Goal: Find specific page/section: Find specific page/section

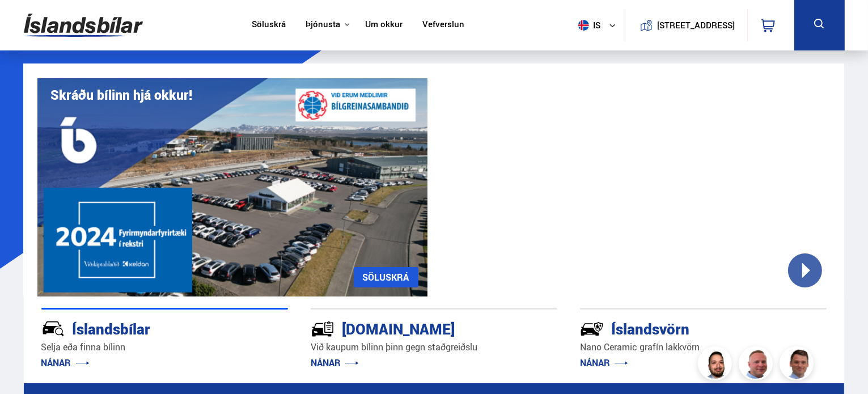
click at [816, 24] on icon at bounding box center [820, 24] width 14 height 14
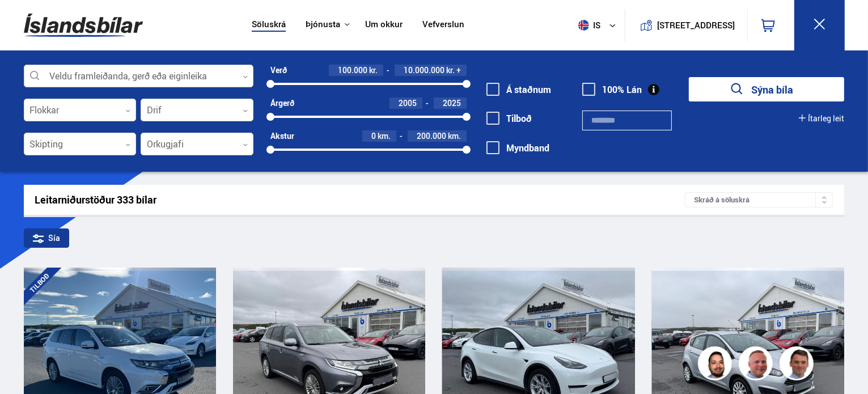
click at [62, 67] on div at bounding box center [139, 76] width 230 height 23
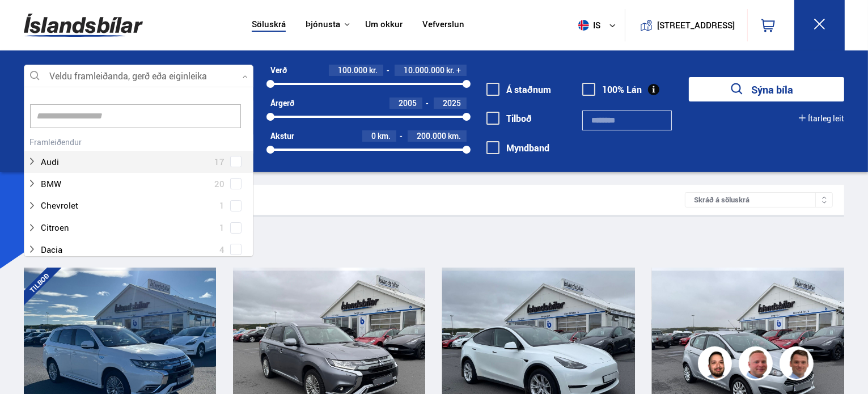
scroll to position [169, 226]
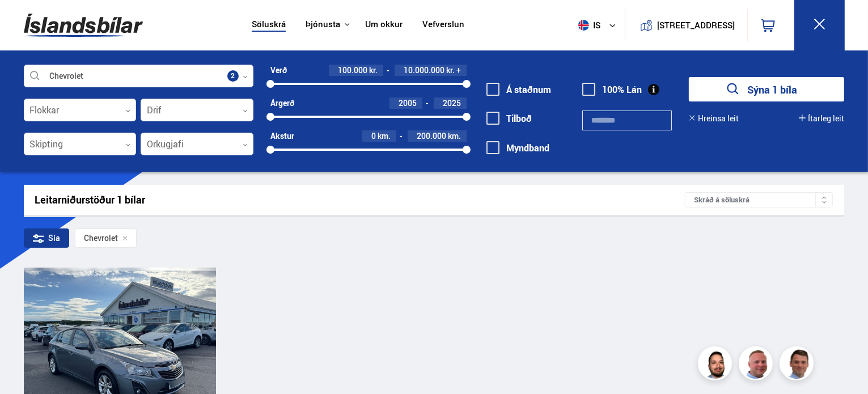
click at [361, 263] on div "Leitarniðurstöður 1 bílar Skráð á [GEOGRAPHIC_DATA] Sía Chevrolet Chevrolet Cru…" at bounding box center [434, 362] width 839 height 355
